Goal: Book appointment/travel/reservation

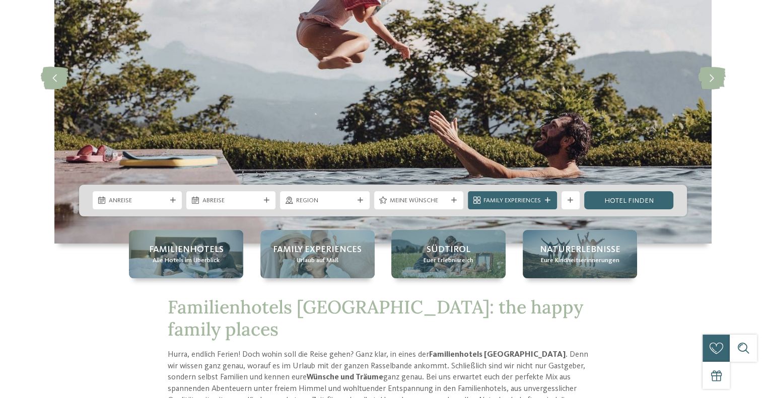
scroll to position [151, 0]
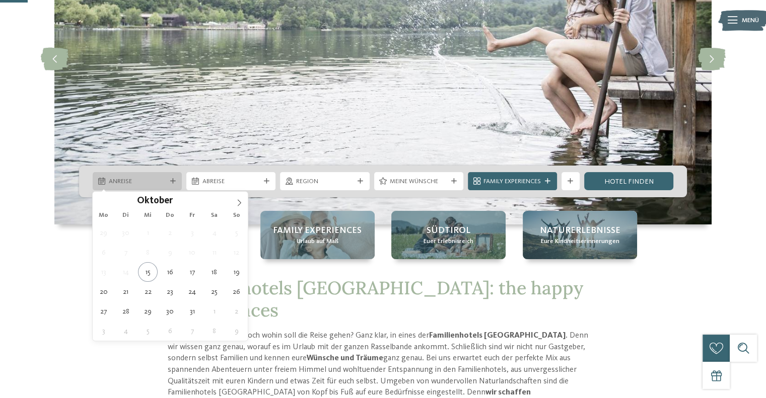
click at [146, 179] on span "Anreise" at bounding box center [137, 181] width 57 height 9
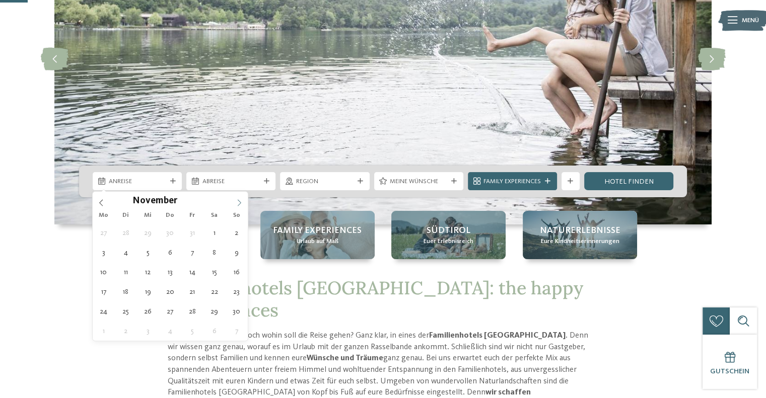
click at [240, 203] on icon at bounding box center [239, 202] width 7 height 7
type input "****"
click at [240, 203] on icon at bounding box center [239, 202] width 7 height 7
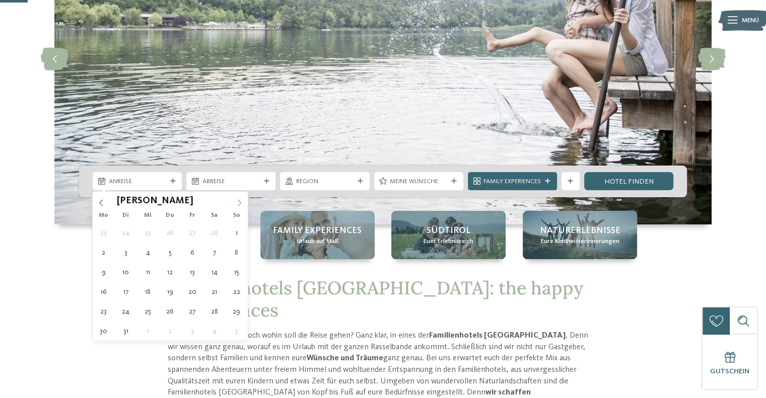
click at [240, 203] on icon at bounding box center [239, 202] width 7 height 7
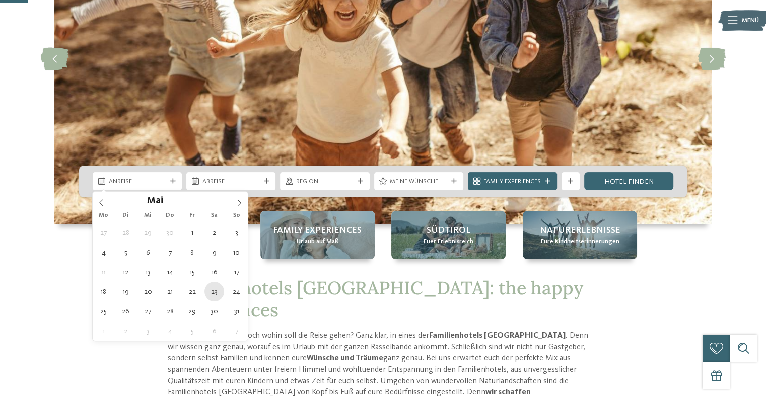
type div "23.05.2026"
type input "****"
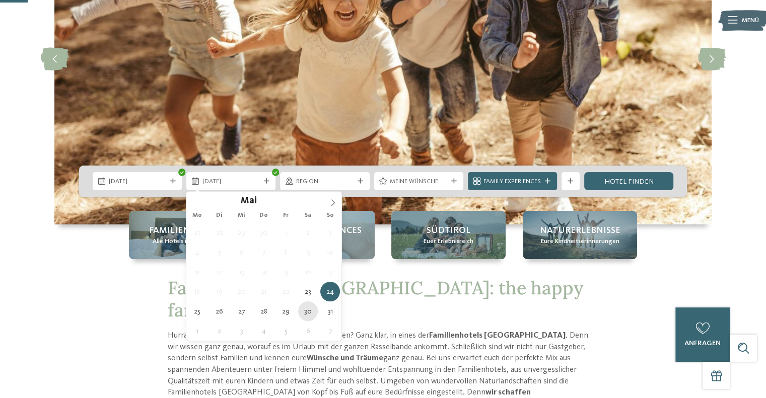
type div "30.05.2026"
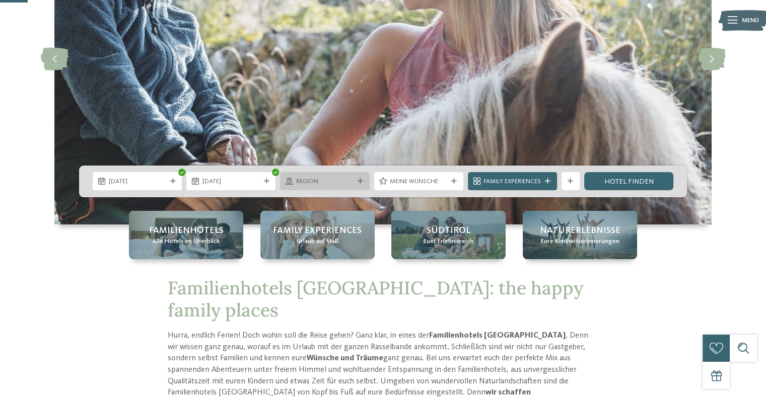
click at [357, 185] on div "Region" at bounding box center [324, 181] width 89 height 18
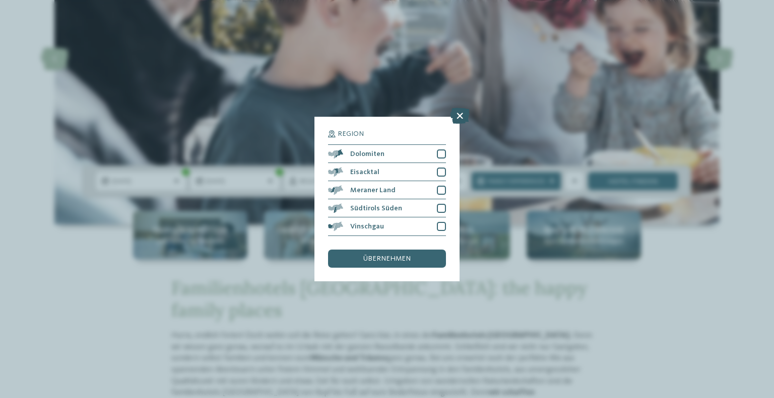
click at [458, 116] on icon at bounding box center [460, 116] width 20 height 16
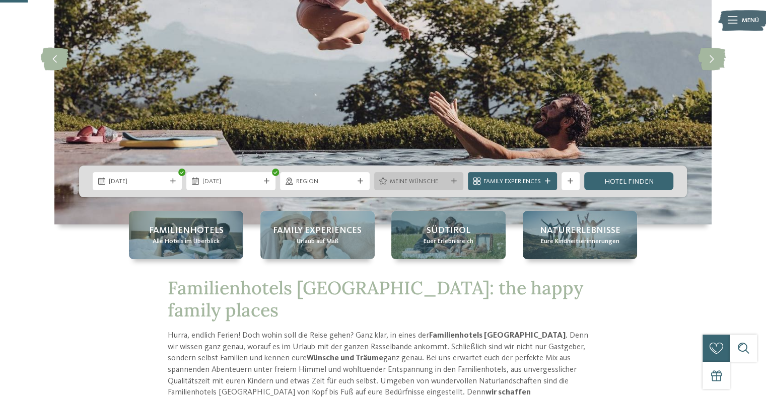
click at [447, 181] on div "Meine Wünsche" at bounding box center [419, 182] width 62 height 10
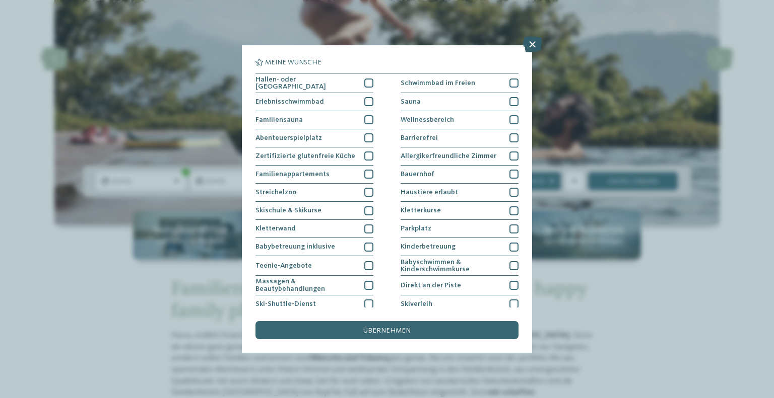
click at [529, 49] on icon at bounding box center [532, 44] width 20 height 16
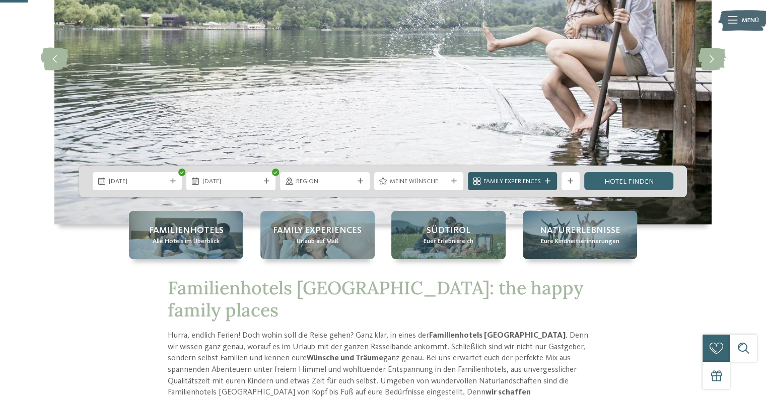
click at [530, 178] on span "Family Experiences" at bounding box center [512, 181] width 57 height 9
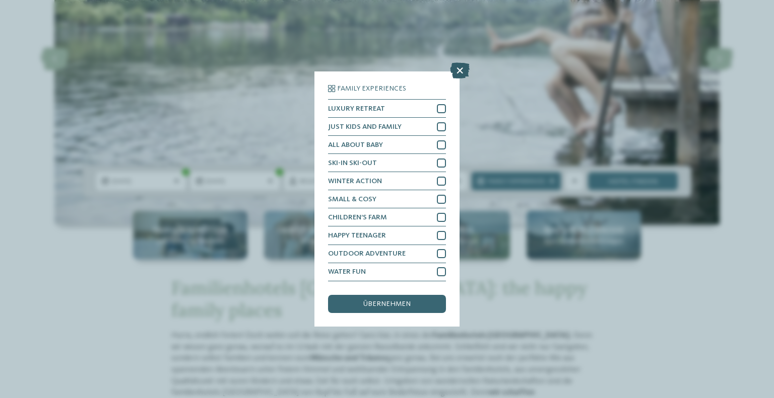
click at [462, 65] on icon at bounding box center [460, 71] width 20 height 16
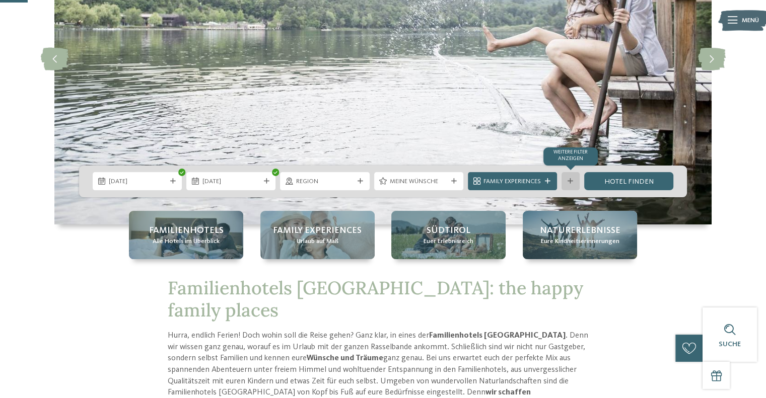
click at [567, 177] on div "Weitere Filter anzeigen" at bounding box center [571, 181] width 18 height 18
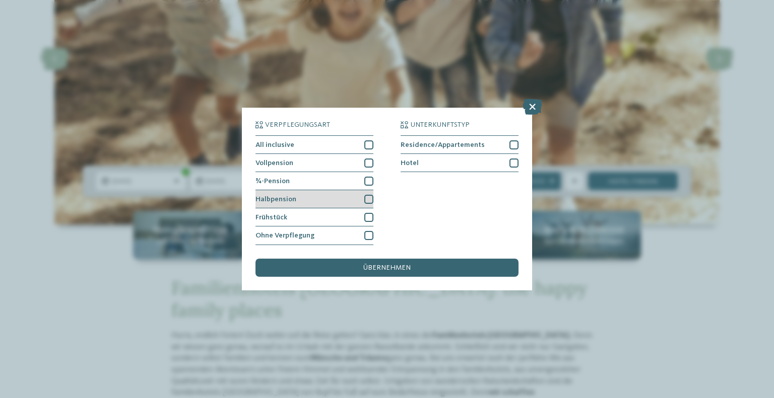
click at [368, 195] on div at bounding box center [368, 199] width 9 height 9
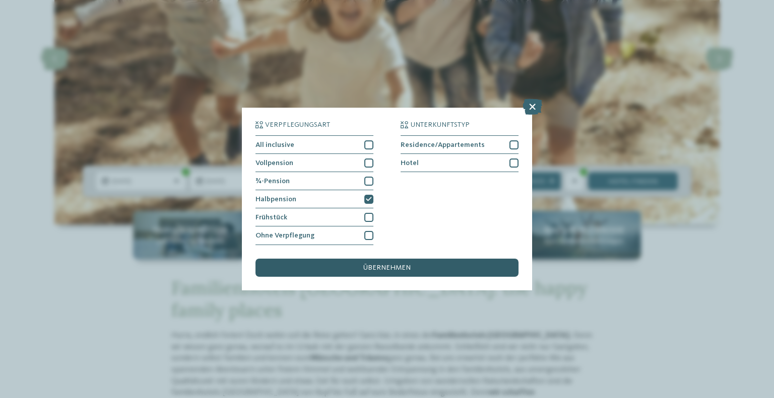
click at [401, 264] on span "übernehmen" at bounding box center [386, 267] width 47 height 7
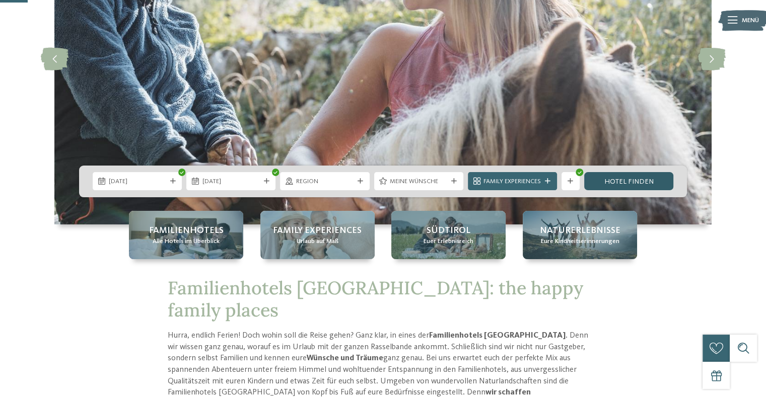
click at [621, 178] on link "Hotel finden" at bounding box center [628, 181] width 89 height 18
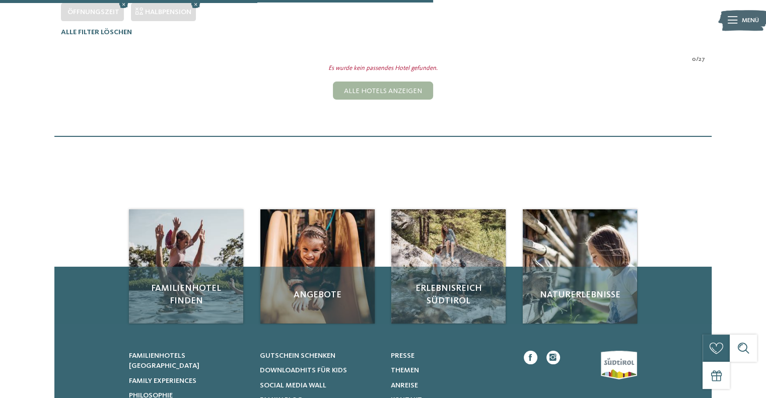
scroll to position [292, 0]
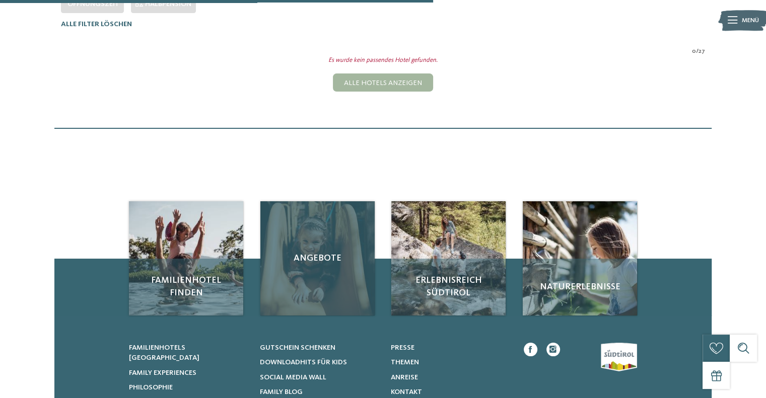
click at [308, 286] on div "Angebote" at bounding box center [317, 258] width 114 height 114
